Goal: Find contact information: Obtain details needed to contact an individual or organization

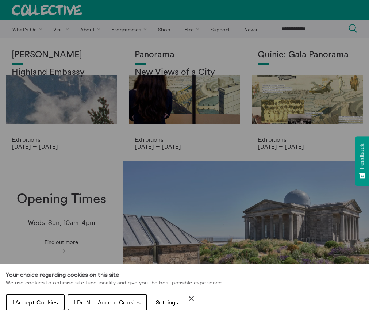
click at [93, 30] on div "Cookie preferences" at bounding box center [184, 161] width 369 height 322
click at [89, 30] on div "Cookie preferences" at bounding box center [184, 161] width 369 height 322
click at [141, 304] on span "I Do Not Accept Cookies" at bounding box center [107, 302] width 66 height 7
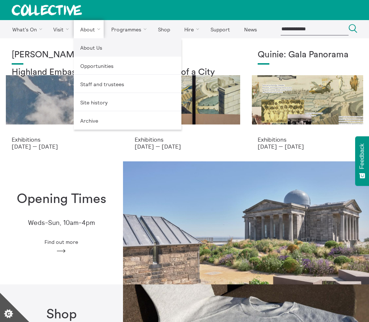
click at [95, 46] on link "About Us" at bounding box center [128, 47] width 108 height 18
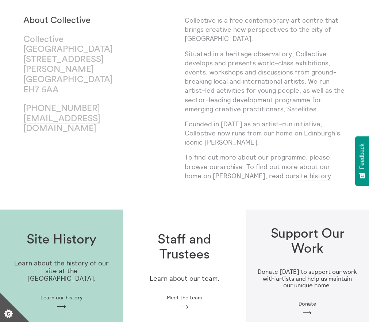
scroll to position [73, 0]
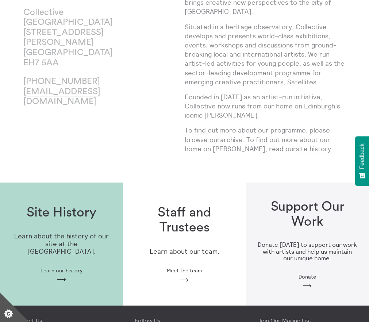
click at [185, 281] on icon "Arrow" at bounding box center [185, 280] width 12 height 7
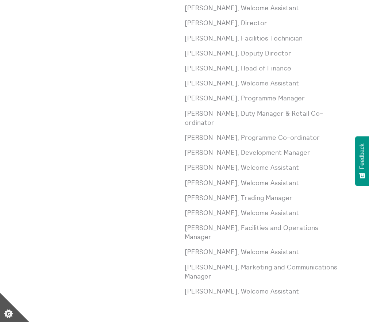
scroll to position [287, 0]
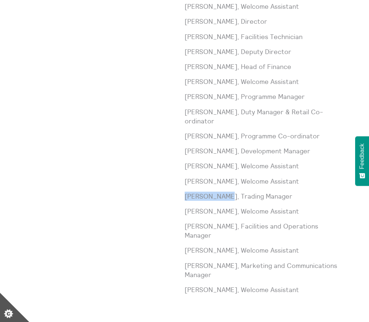
drag, startPoint x: 228, startPoint y: 178, endPoint x: 186, endPoint y: 178, distance: 42.0
click at [186, 192] on p "Lara MacLeod, Trading Manager" at bounding box center [265, 196] width 161 height 9
copy p "Lara MacLeod"
drag, startPoint x: 285, startPoint y: 178, endPoint x: 244, endPoint y: 177, distance: 41.6
click at [234, 192] on p "Lara MacLeod, Trading Manager" at bounding box center [265, 196] width 161 height 9
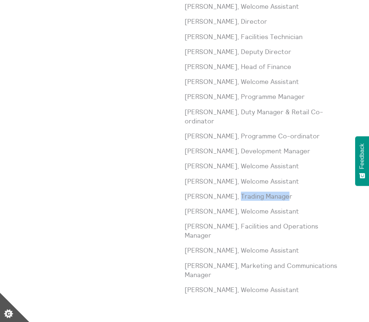
drag, startPoint x: 244, startPoint y: 177, endPoint x: 247, endPoint y: 180, distance: 4.1
click at [236, 192] on p "Lara MacLeod, Trading Manager" at bounding box center [265, 196] width 161 height 9
drag, startPoint x: 260, startPoint y: 178, endPoint x: 290, endPoint y: 178, distance: 30.0
click at [261, 192] on p "Lara MacLeod, Trading Manager" at bounding box center [265, 196] width 161 height 9
click at [286, 192] on p "Lara MacLeod, Trading Manager" at bounding box center [265, 196] width 161 height 9
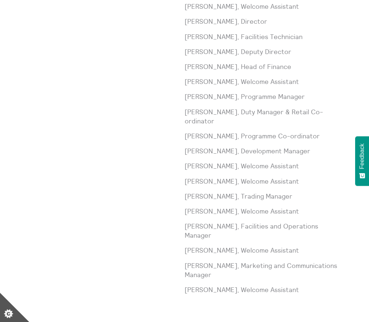
click at [237, 207] on p "Rosalind Main, Welcome Assistant" at bounding box center [265, 211] width 161 height 9
click at [285, 192] on p "Lara MacLeod, Trading Manager" at bounding box center [265, 196] width 161 height 9
drag, startPoint x: 284, startPoint y: 177, endPoint x: 233, endPoint y: 177, distance: 50.8
click at [233, 192] on p "Lara MacLeod, Trading Manager" at bounding box center [265, 196] width 161 height 9
copy p "Trading Manager"
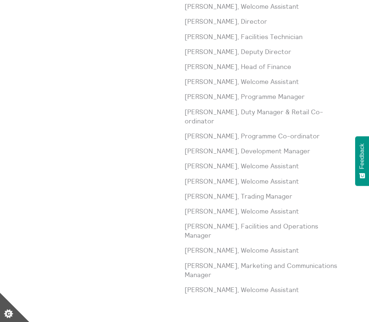
click at [345, 32] on p "Angelo Castiglioni, Facilities Technician" at bounding box center [265, 36] width 161 height 9
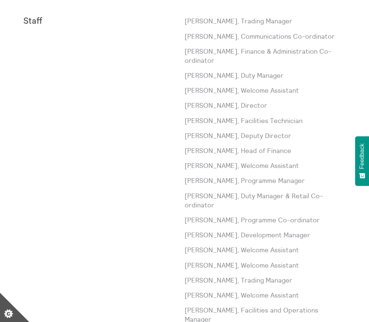
scroll to position [198, 0]
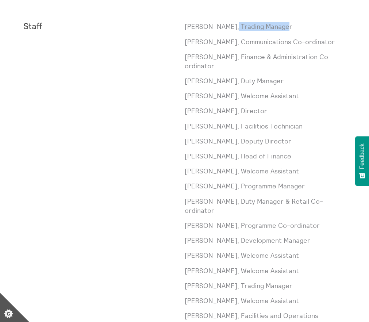
drag, startPoint x: 289, startPoint y: 25, endPoint x: 229, endPoint y: 26, distance: 59.9
click at [229, 26] on p "Paul Andrews, Trading Manager" at bounding box center [265, 26] width 161 height 9
copy p "Trading Manager"
click at [228, 30] on p "Paul Andrews, Trading Manager" at bounding box center [265, 26] width 161 height 9
drag, startPoint x: 225, startPoint y: 27, endPoint x: 194, endPoint y: 23, distance: 30.9
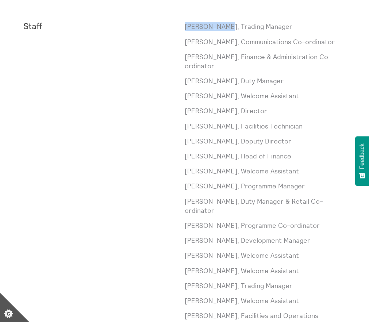
click at [179, 26] on div "Staff Paul Andrews, Trading Manager Laura Baliman, Communications Co-ordinator …" at bounding box center [184, 210] width 323 height 377
copy div "Paul Andrews"
drag, startPoint x: 106, startPoint y: 165, endPoint x: 105, endPoint y: 169, distance: 3.7
click at [106, 165] on div "Staff" at bounding box center [103, 210] width 161 height 377
